Goal: Information Seeking & Learning: Check status

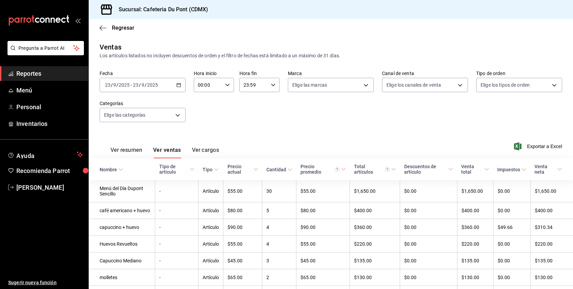
scroll to position [96, 0]
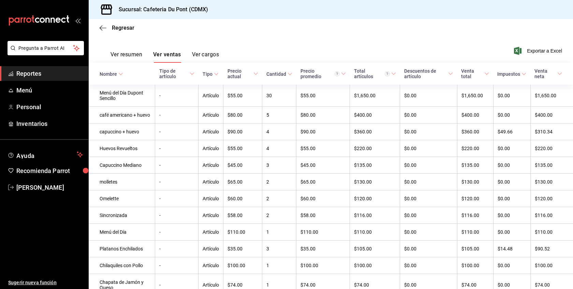
click at [50, 78] on link "Reportes" at bounding box center [44, 73] width 88 height 15
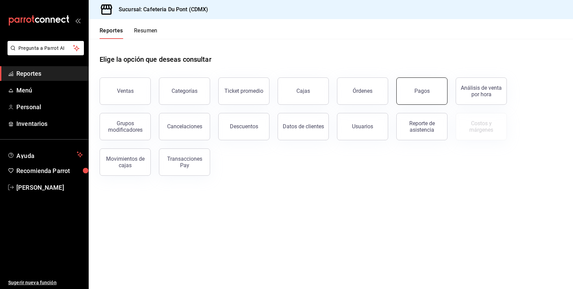
click at [416, 88] on button "Pagos" at bounding box center [421, 90] width 51 height 27
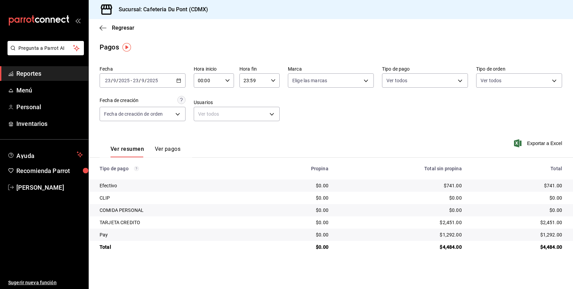
click at [32, 74] on span "Reportes" at bounding box center [49, 73] width 67 height 9
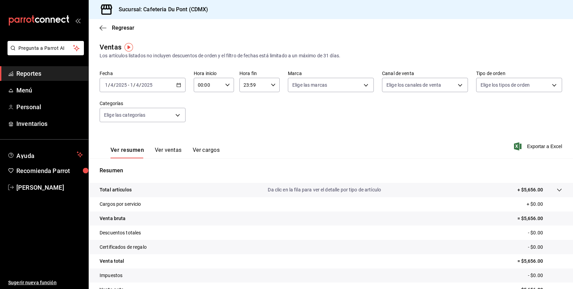
click at [123, 87] on input "2025" at bounding box center [122, 84] width 12 height 5
click at [124, 114] on li "Ayer" at bounding box center [132, 120] width 64 height 15
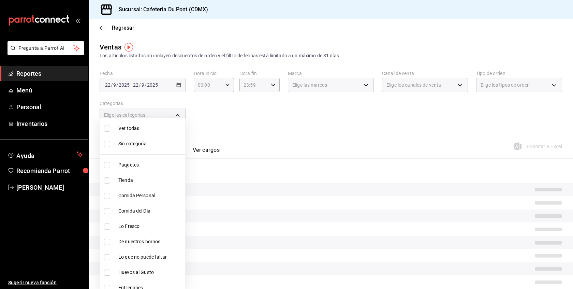
click at [124, 114] on body "Pregunta a Parrot AI Reportes Menú Personal Inventarios Ayuda Recomienda Parrot…" at bounding box center [286, 144] width 573 height 289
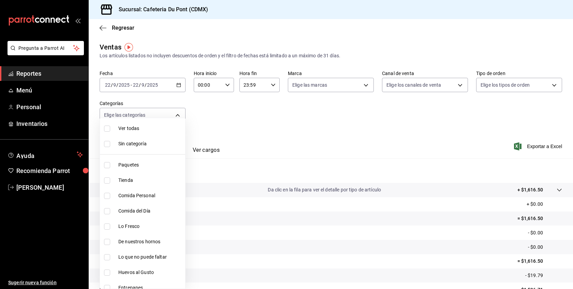
click at [128, 79] on div at bounding box center [286, 144] width 573 height 289
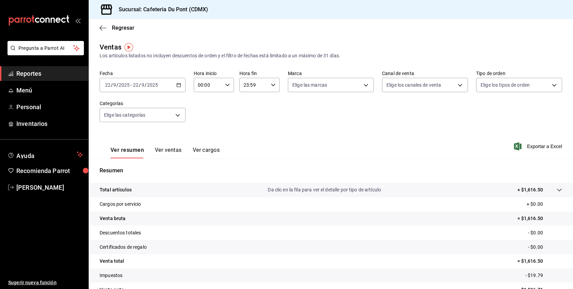
click at [128, 85] on input "2025" at bounding box center [124, 84] width 12 height 5
click at [135, 109] on li "Hoy" at bounding box center [132, 105] width 64 height 15
click at [113, 88] on div "2025-04-01 1 / 4 / 2025 - 2025-04-01 1 / 4 / 2025" at bounding box center [143, 85] width 86 height 14
click at [122, 105] on span "Hoy" at bounding box center [131, 105] width 53 height 7
click at [72, 73] on span "Reportes" at bounding box center [49, 73] width 67 height 9
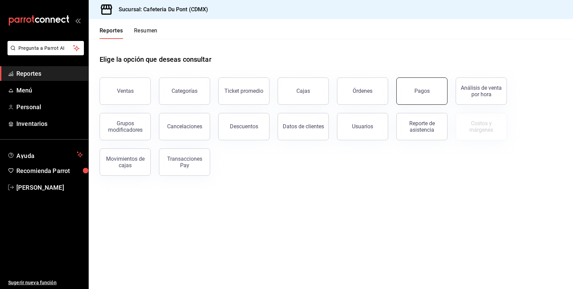
click at [420, 96] on button "Pagos" at bounding box center [421, 90] width 51 height 27
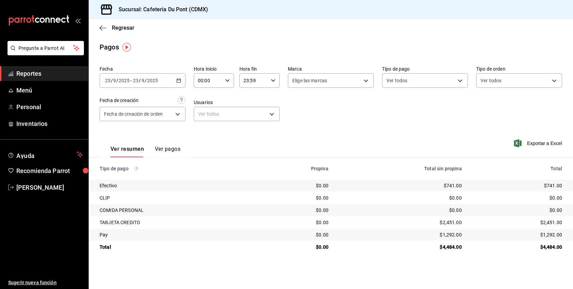
click at [45, 74] on span "Reportes" at bounding box center [49, 73] width 67 height 9
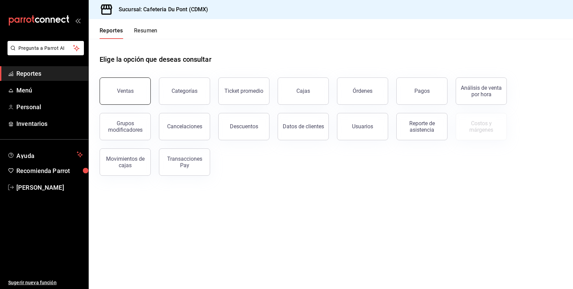
click at [127, 97] on button "Ventas" at bounding box center [125, 90] width 51 height 27
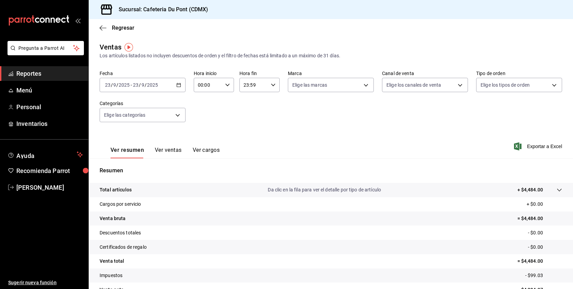
click at [49, 77] on span "Reportes" at bounding box center [49, 73] width 67 height 9
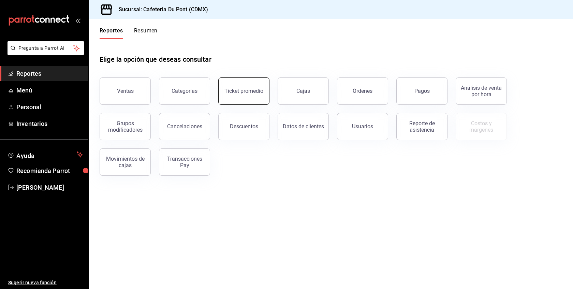
click at [265, 88] on button "Ticket promedio" at bounding box center [243, 90] width 51 height 27
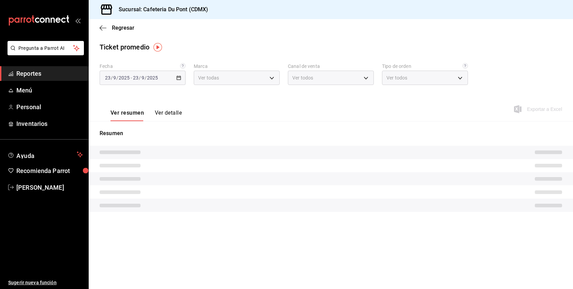
type input "03234600-dbf0-4e52-b833-2cd86aed28b4"
type input "PARROT,UBER_EATS,RAPPI,DIDI_FOOD,ONLINE"
type input "0ce72c52-b891-47b5-a7af-ebee1e7ff429,EXTERNAL"
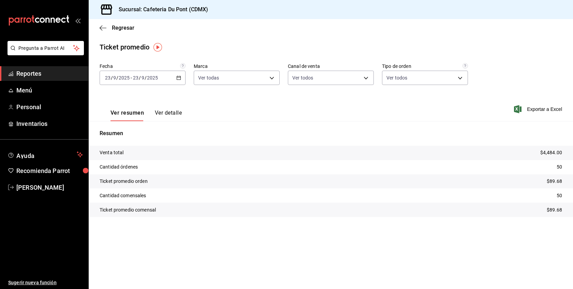
click at [38, 73] on span "Reportes" at bounding box center [49, 73] width 67 height 9
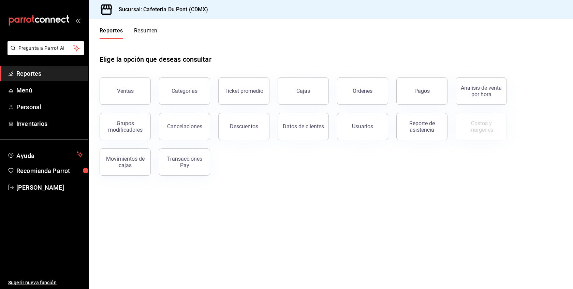
click at [458, 93] on div "Análisis de venta por hora" at bounding box center [477, 86] width 59 height 35
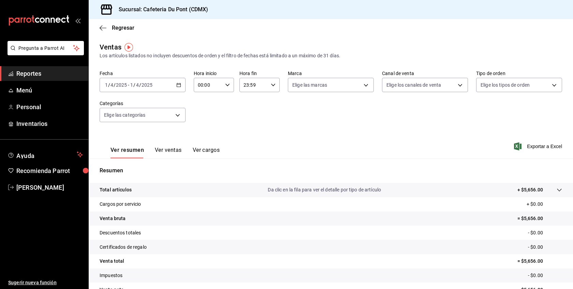
click at [55, 75] on span "Reportes" at bounding box center [49, 73] width 67 height 9
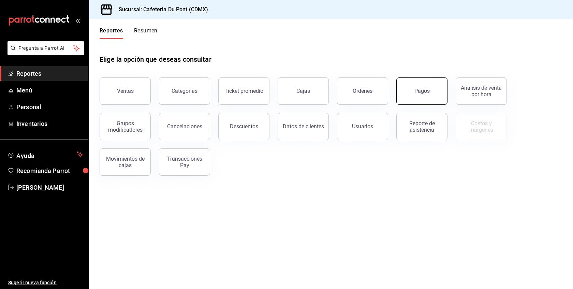
click at [430, 83] on button "Pagos" at bounding box center [421, 90] width 51 height 27
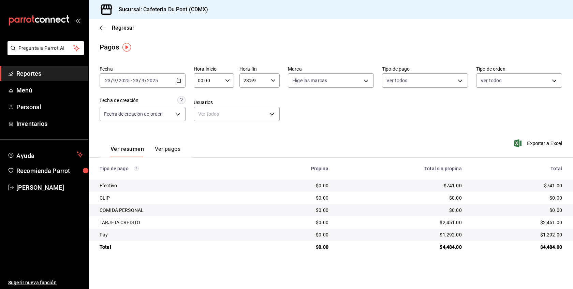
click at [261, 12] on div "Sucursal: Cafeteria Du Pont (CDMX)" at bounding box center [331, 9] width 484 height 19
click at [255, 0] on div "Sucursal: Cafeteria Du Pont (CDMX)" at bounding box center [331, 9] width 484 height 19
